Goal: Task Accomplishment & Management: Manage account settings

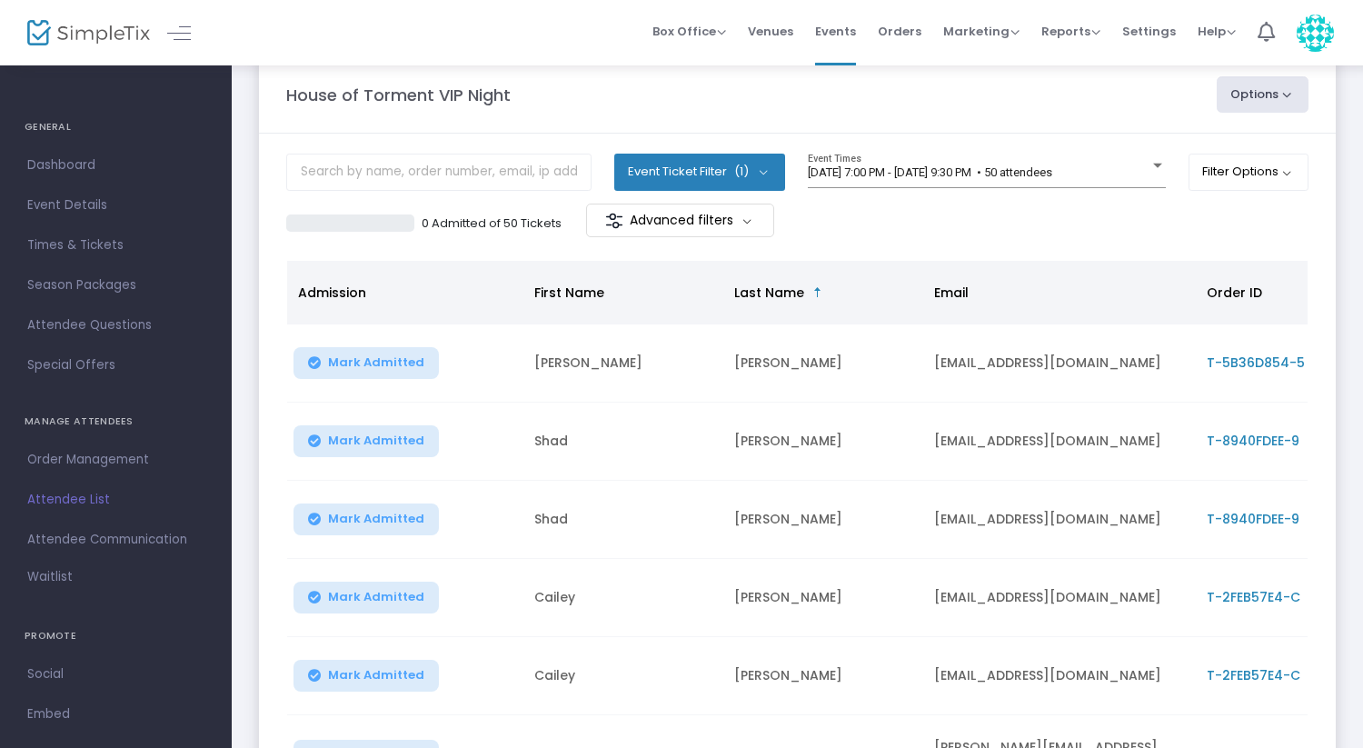
scroll to position [45, 0]
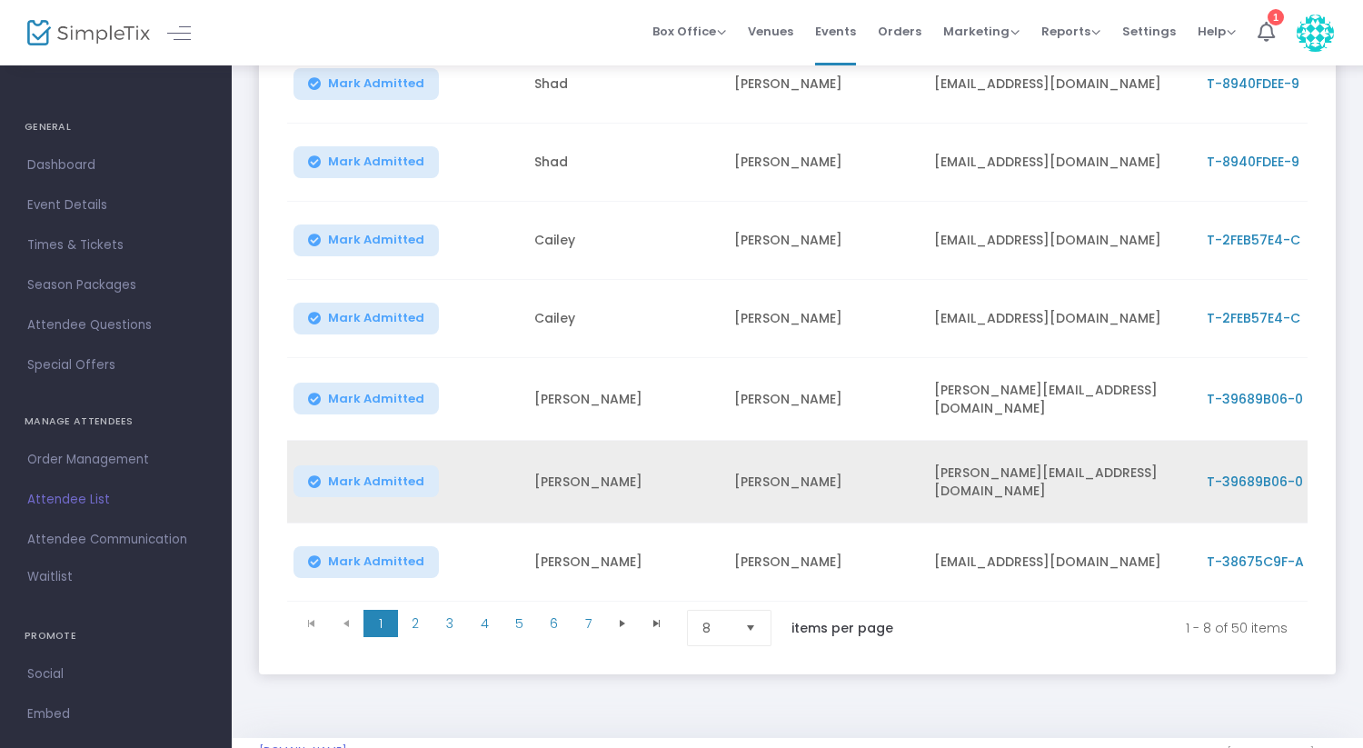
scroll to position [400, 0]
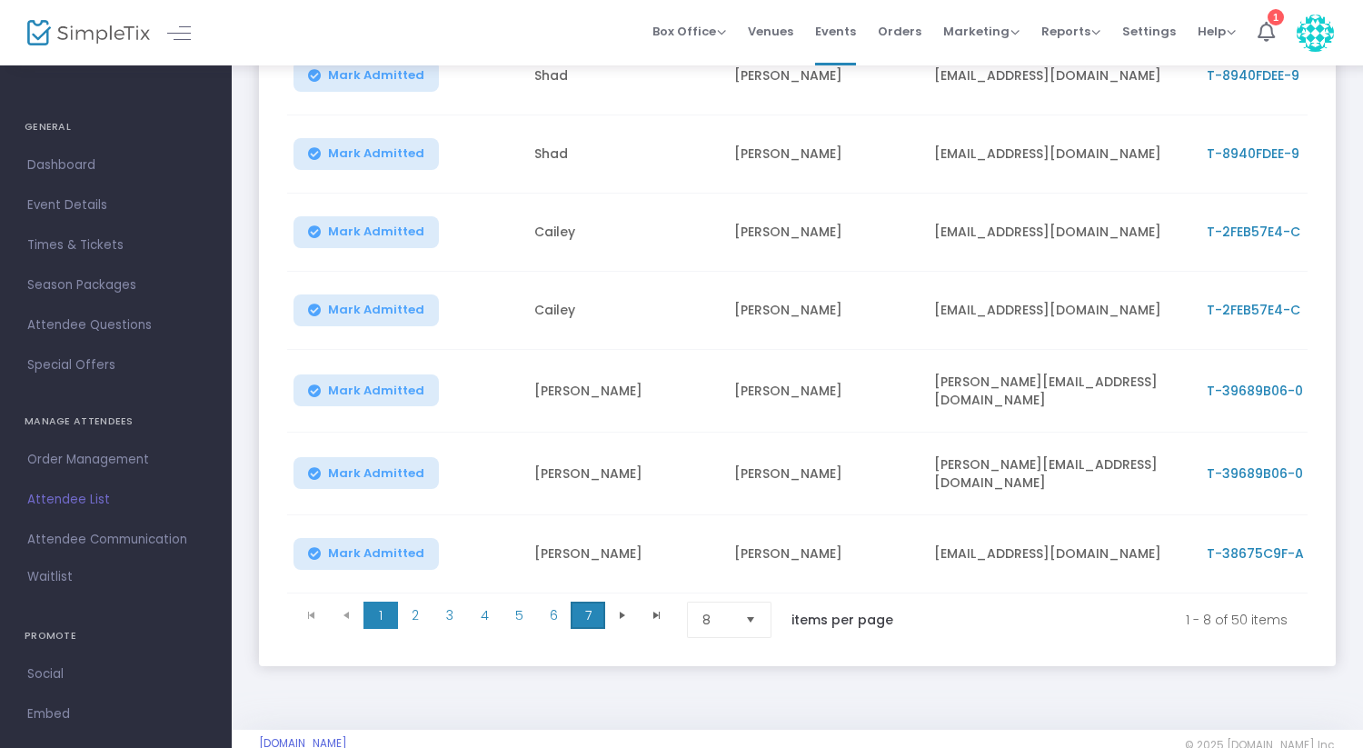
click at [586, 614] on span "7" at bounding box center [588, 615] width 35 height 27
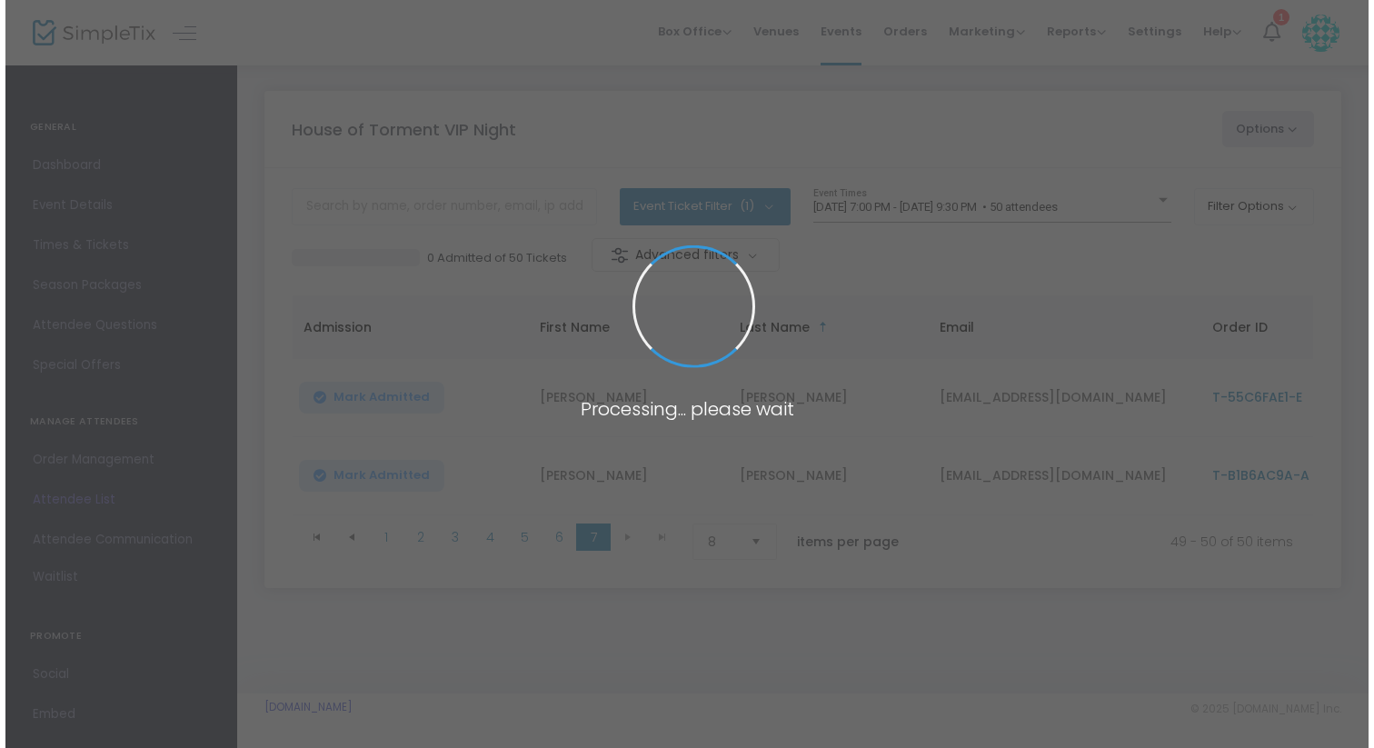
scroll to position [0, 0]
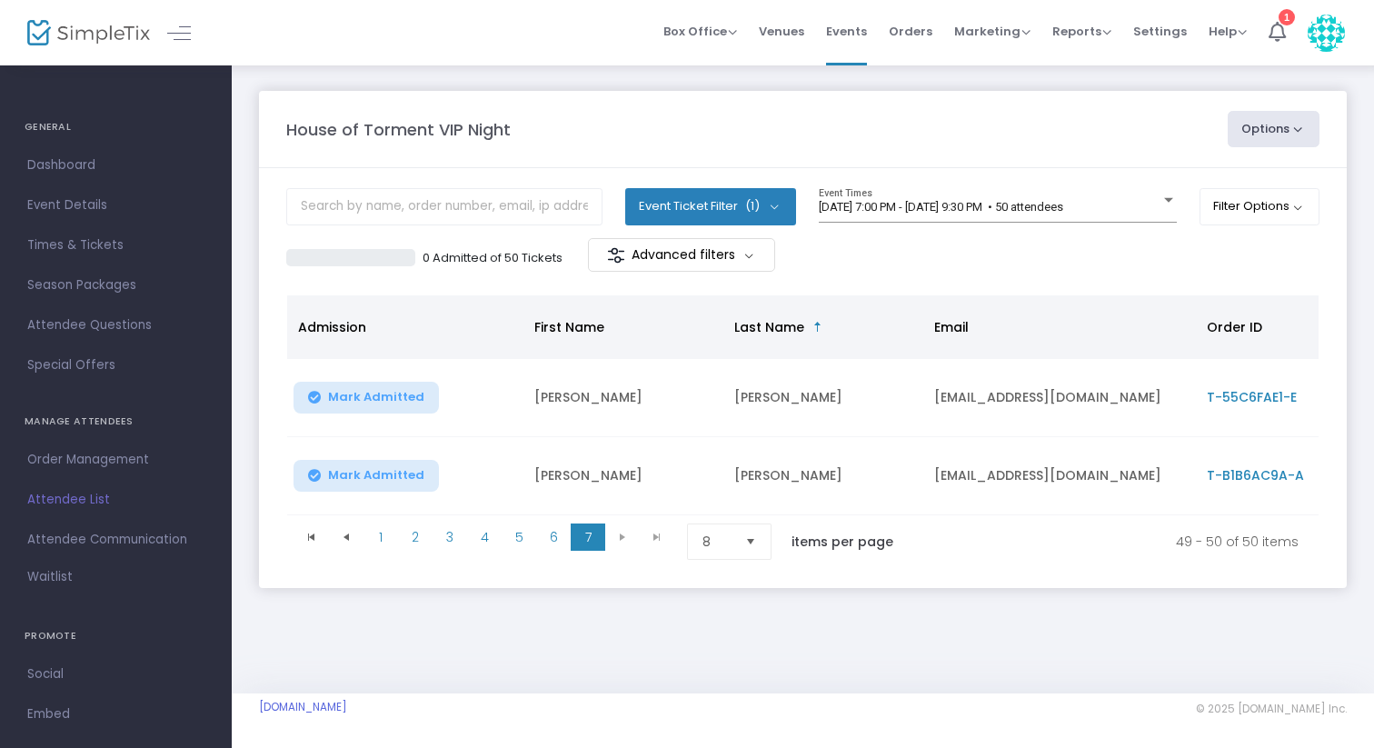
click at [664, 473] on td "[PERSON_NAME]" at bounding box center [623, 476] width 200 height 78
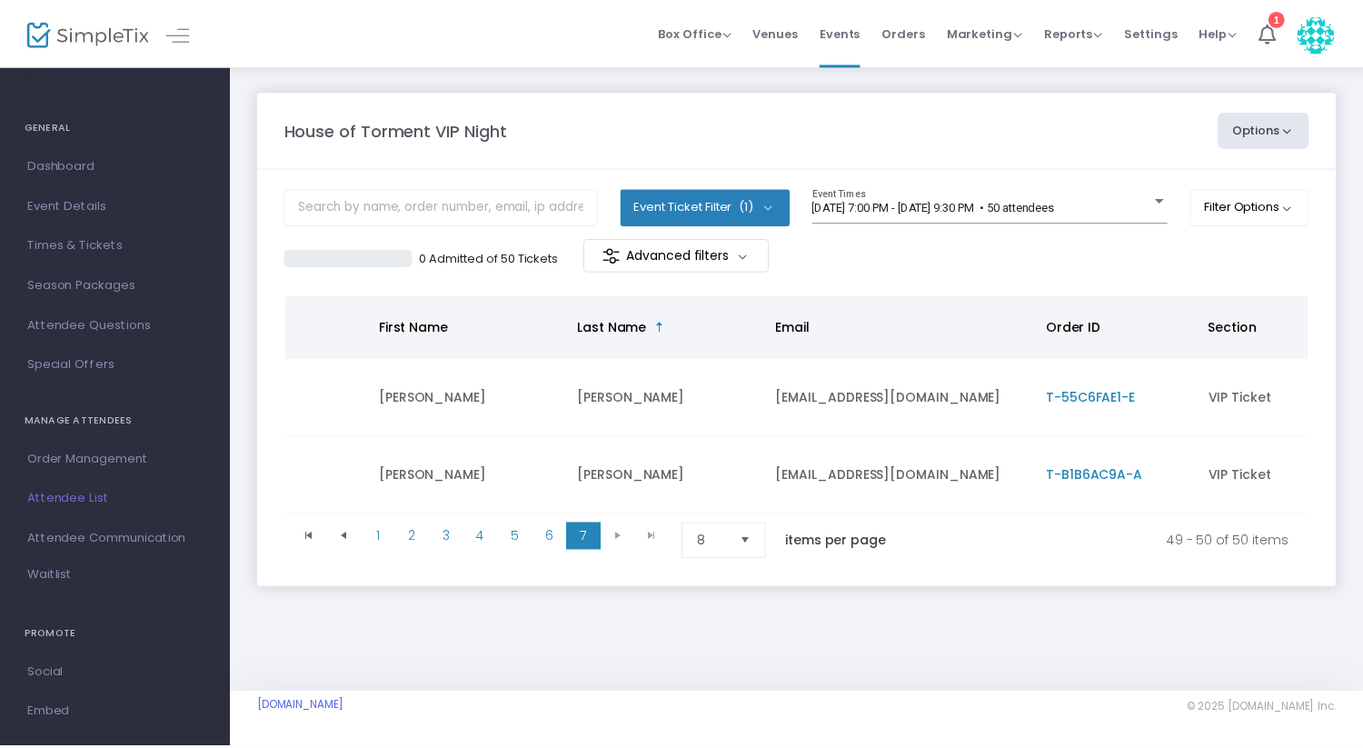
scroll to position [0, 210]
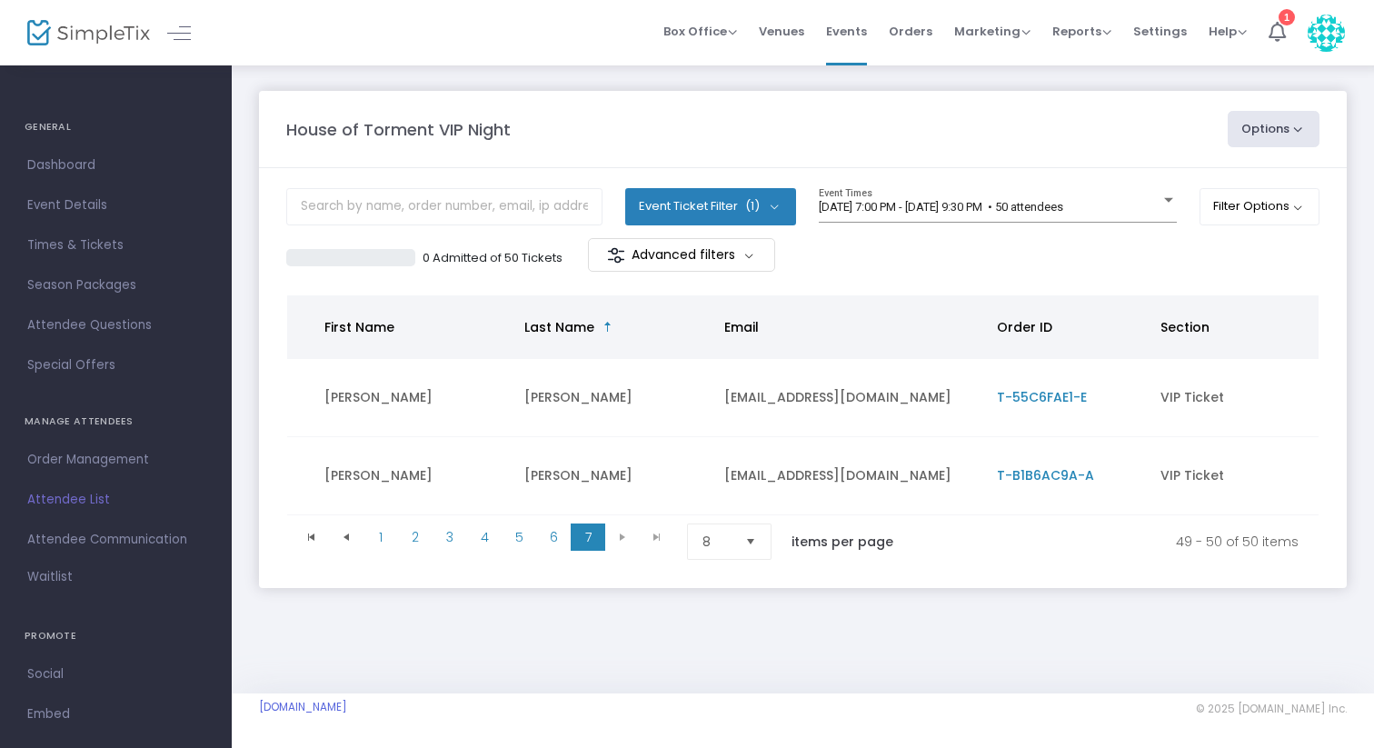
click at [1009, 473] on span "T-B1B6AC9A-A" at bounding box center [1045, 475] width 97 height 18
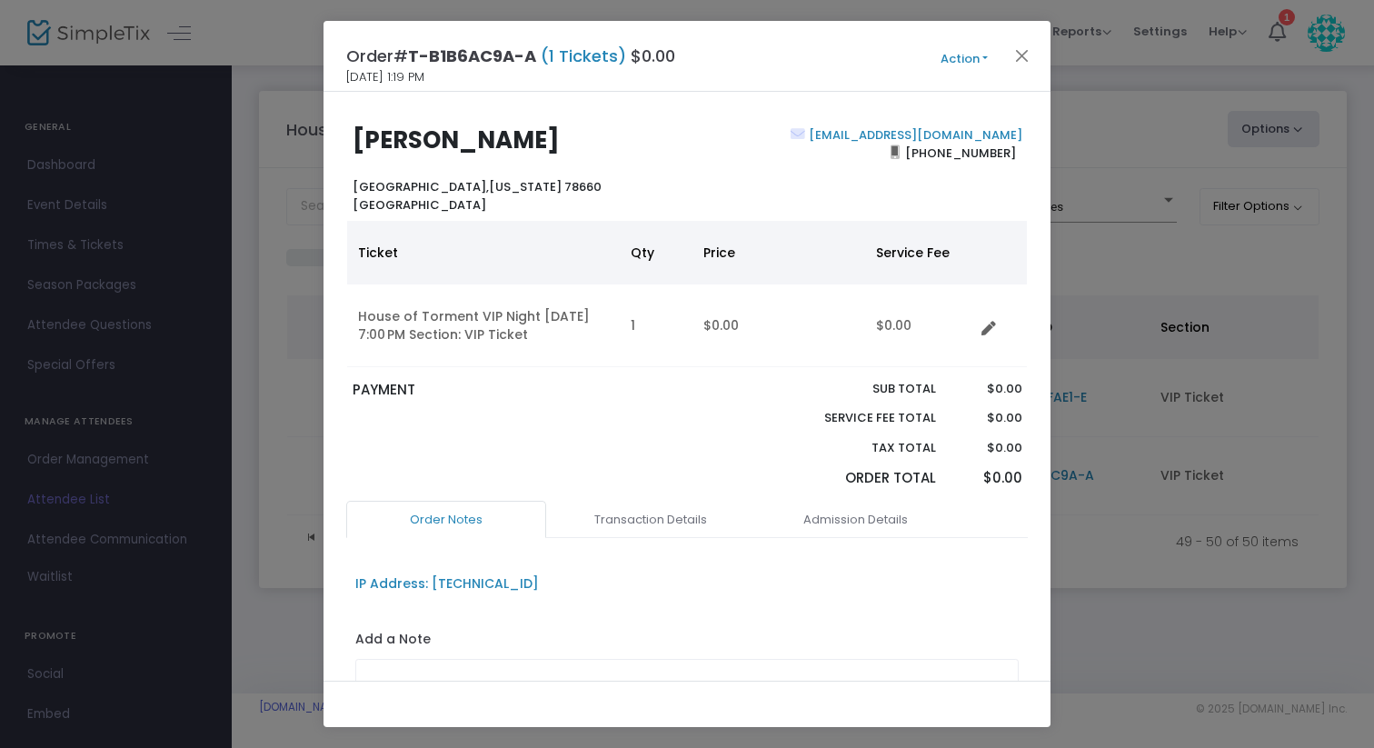
click at [964, 58] on button "Action" at bounding box center [964, 59] width 109 height 20
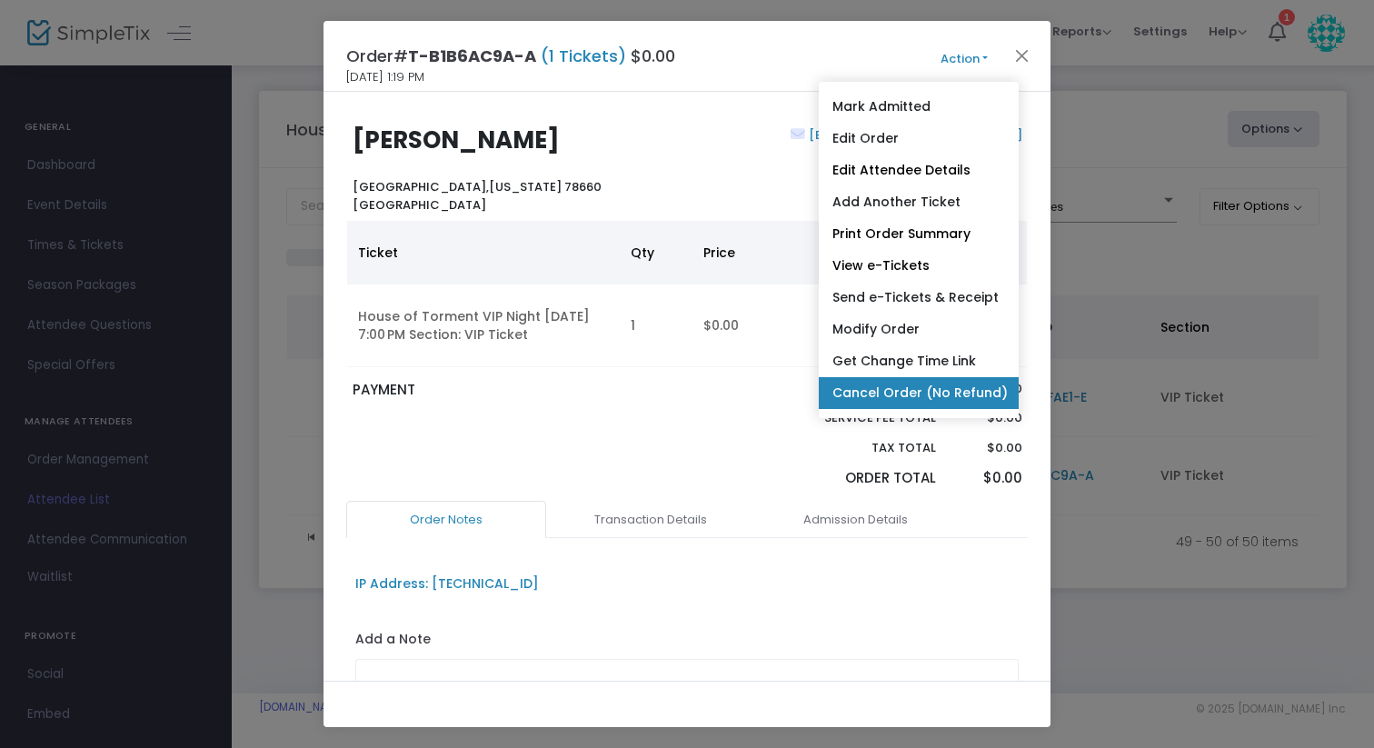
click at [908, 390] on link "Cancel Order (No Refund)" at bounding box center [919, 393] width 200 height 32
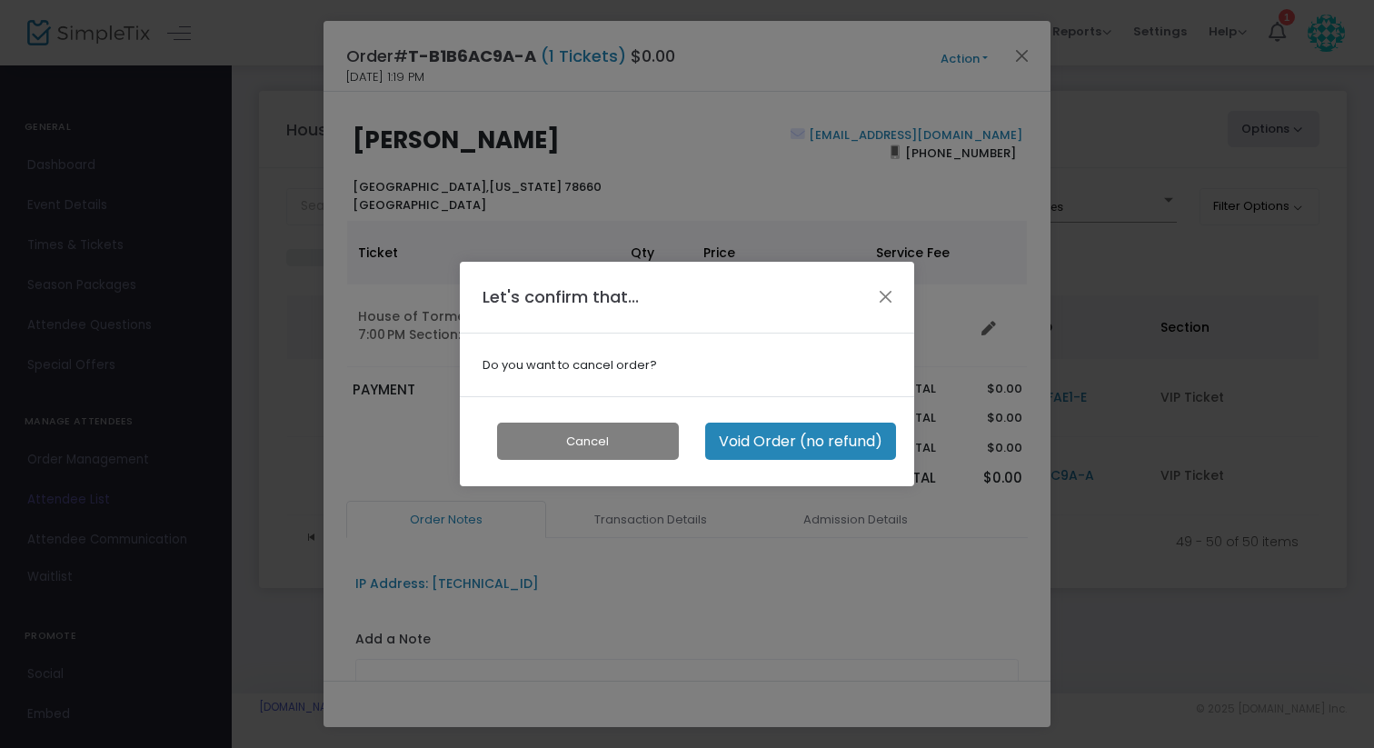
click at [790, 443] on button "Void Order (no refund)" at bounding box center [800, 441] width 191 height 37
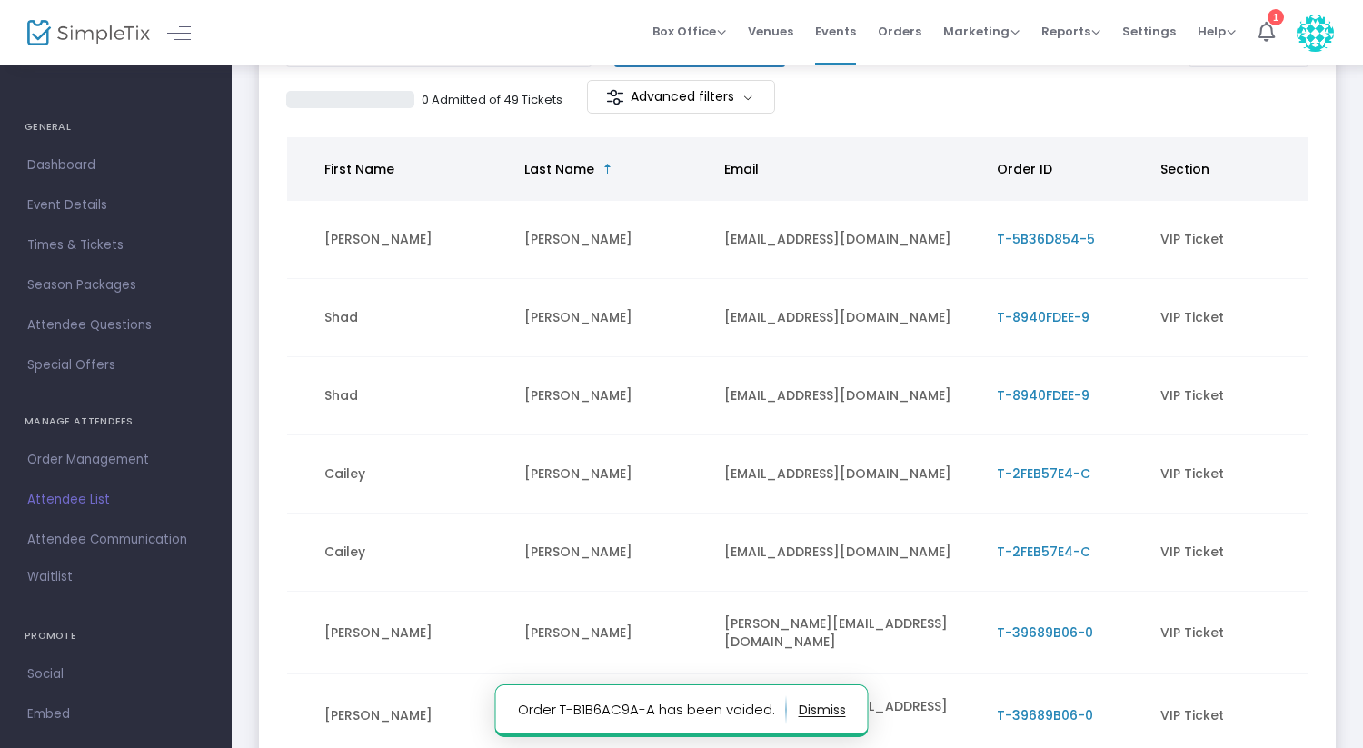
scroll to position [440, 0]
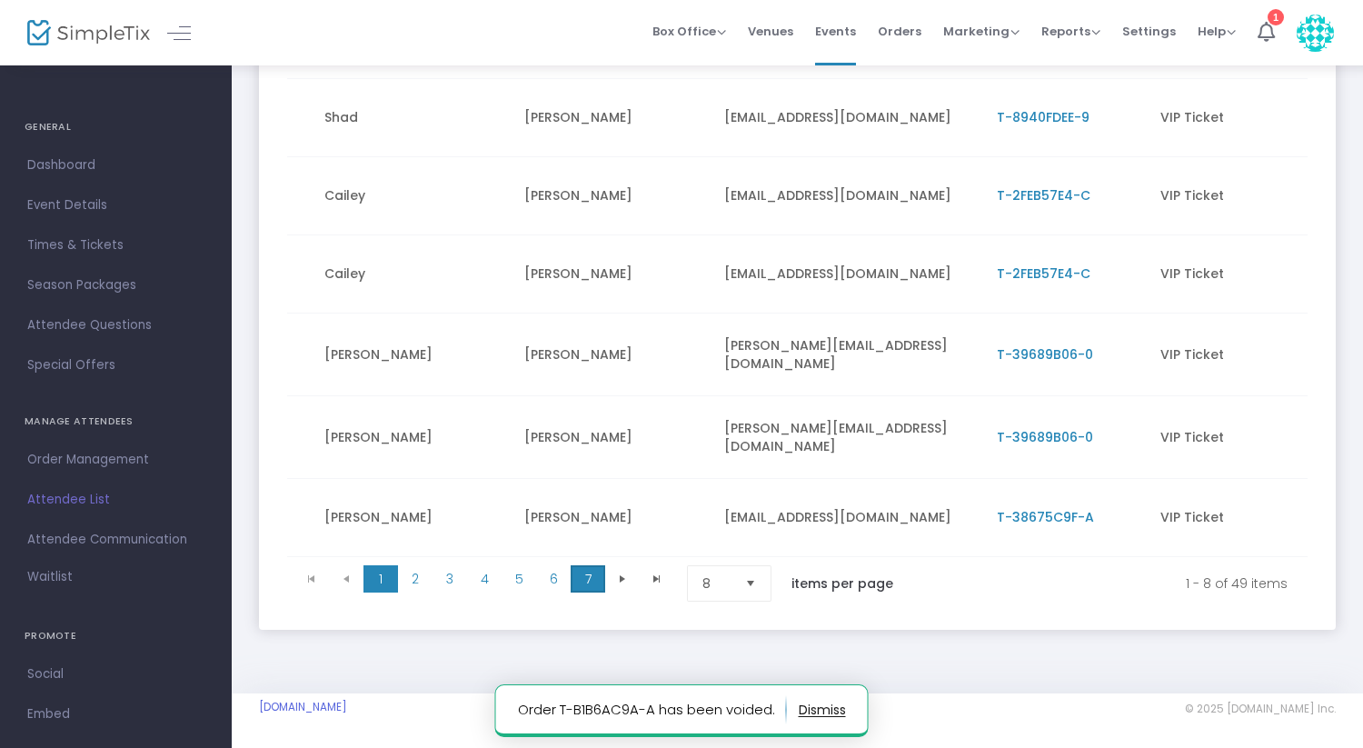
click at [585, 570] on span "7" at bounding box center [588, 578] width 35 height 27
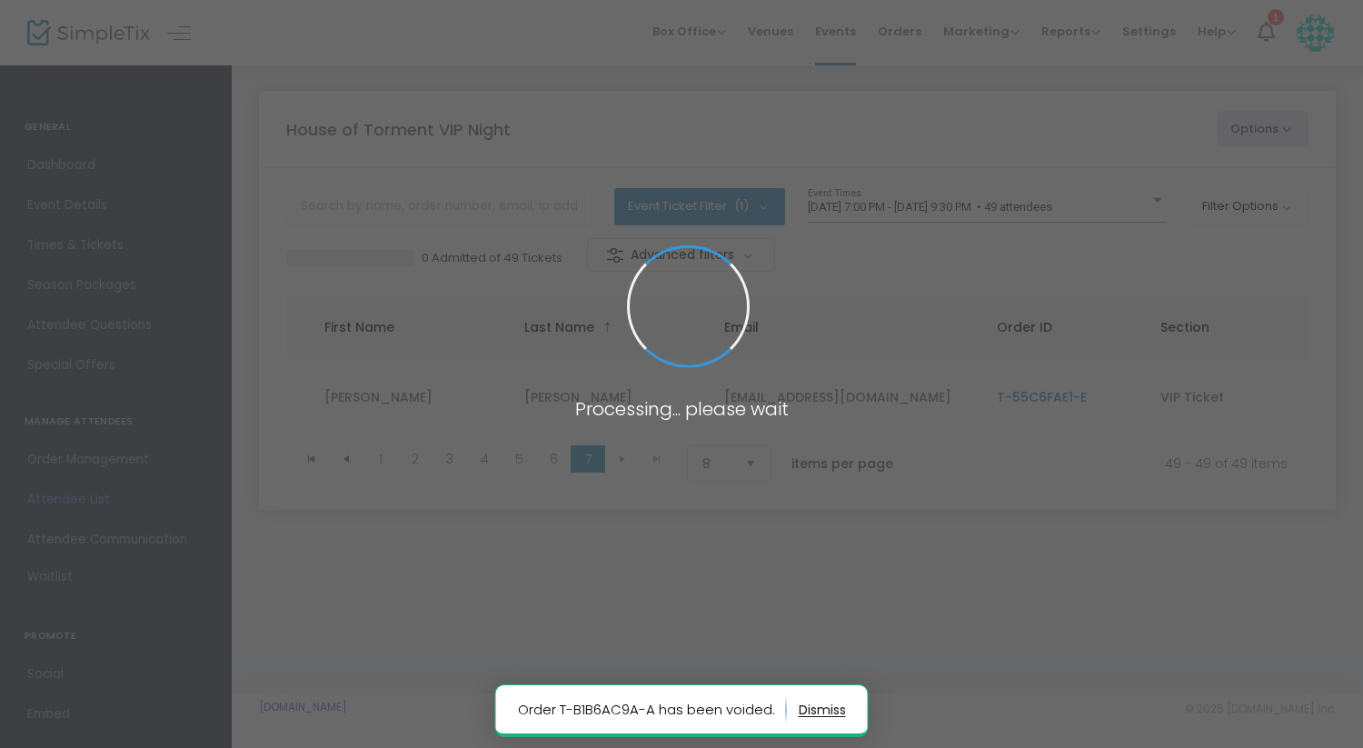
scroll to position [0, 0]
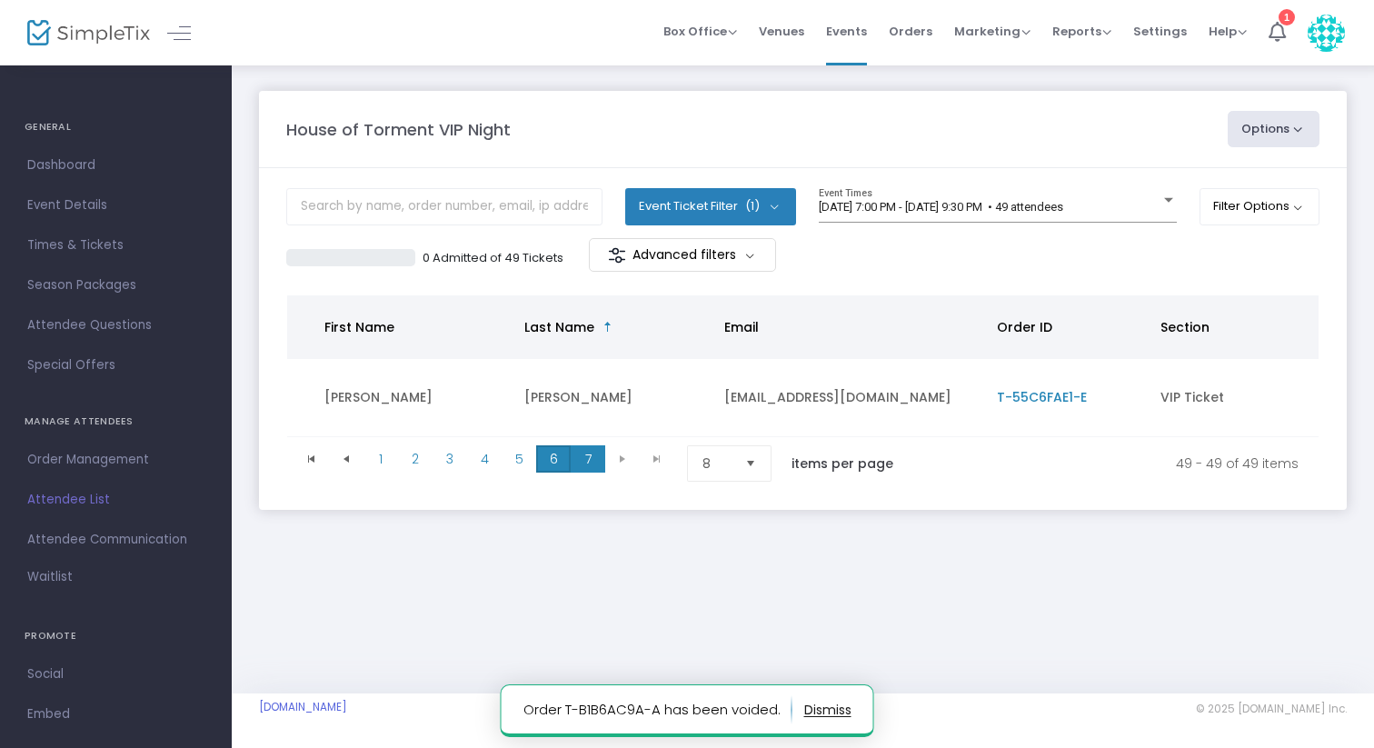
click at [545, 460] on span "6" at bounding box center [553, 458] width 35 height 27
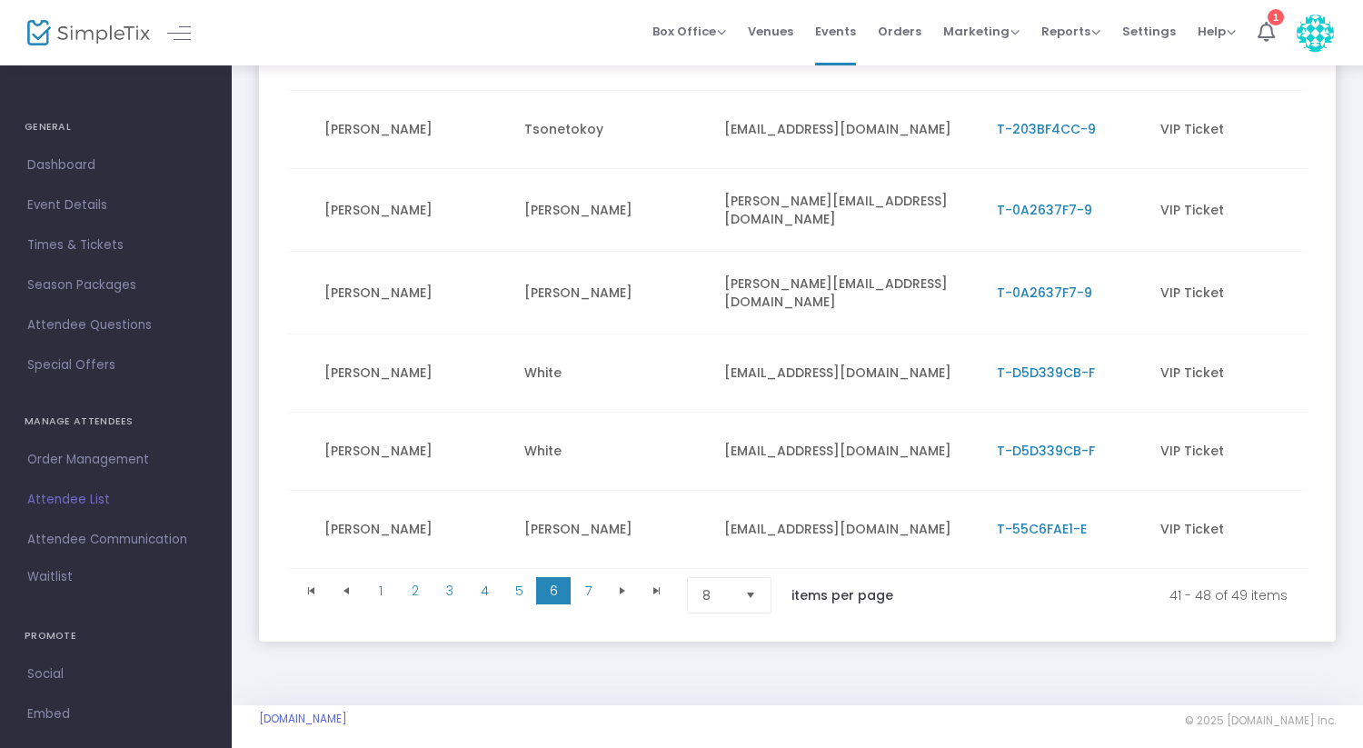
scroll to position [440, 0]
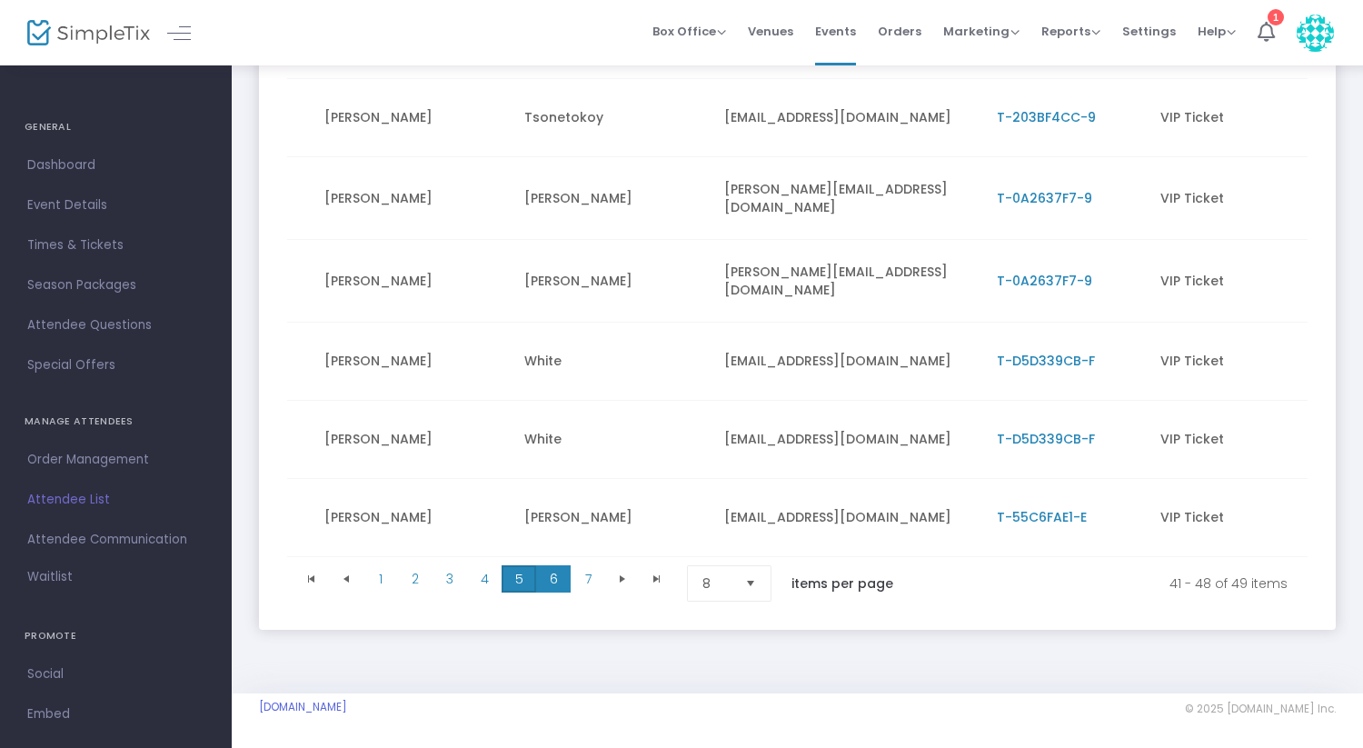
click at [514, 571] on span "5" at bounding box center [519, 578] width 35 height 27
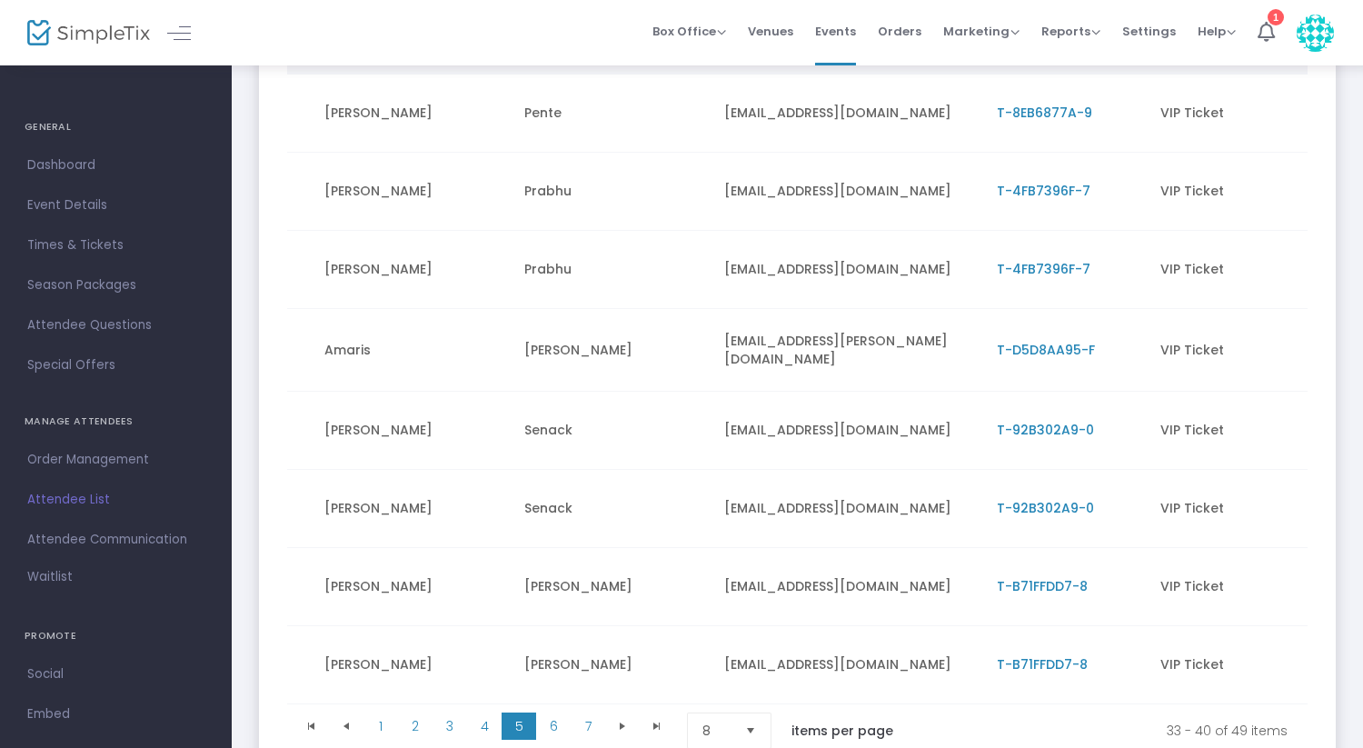
scroll to position [293, 0]
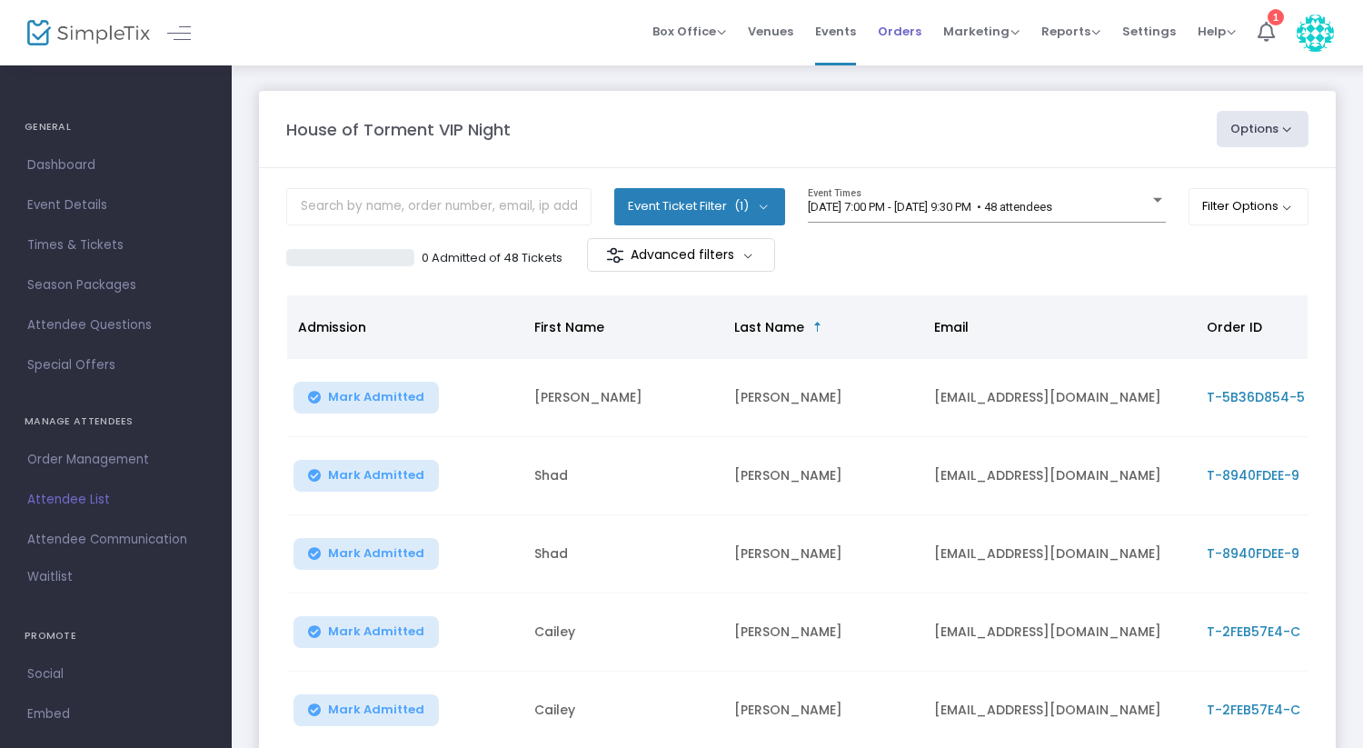
click at [902, 28] on span "Orders" at bounding box center [900, 31] width 44 height 46
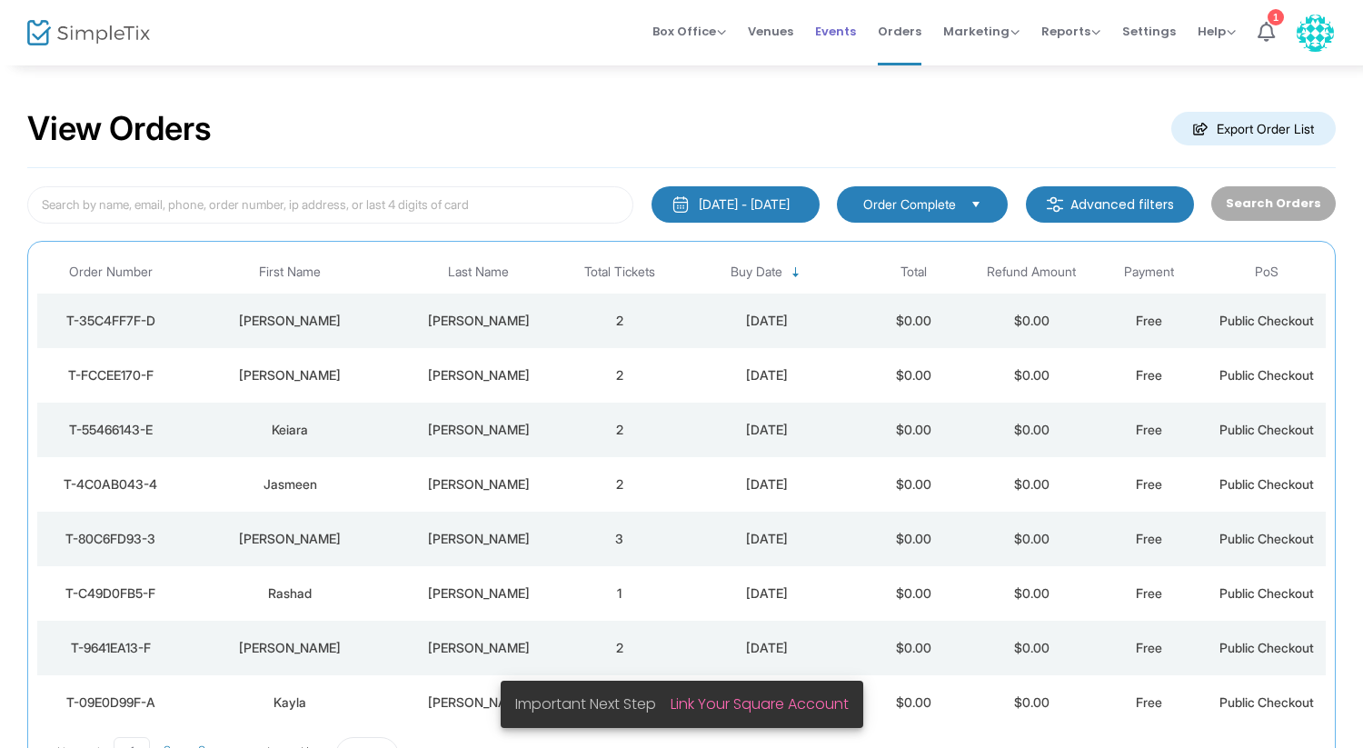
click at [823, 28] on span "Events" at bounding box center [835, 31] width 41 height 46
